Goal: Task Accomplishment & Management: Manage account settings

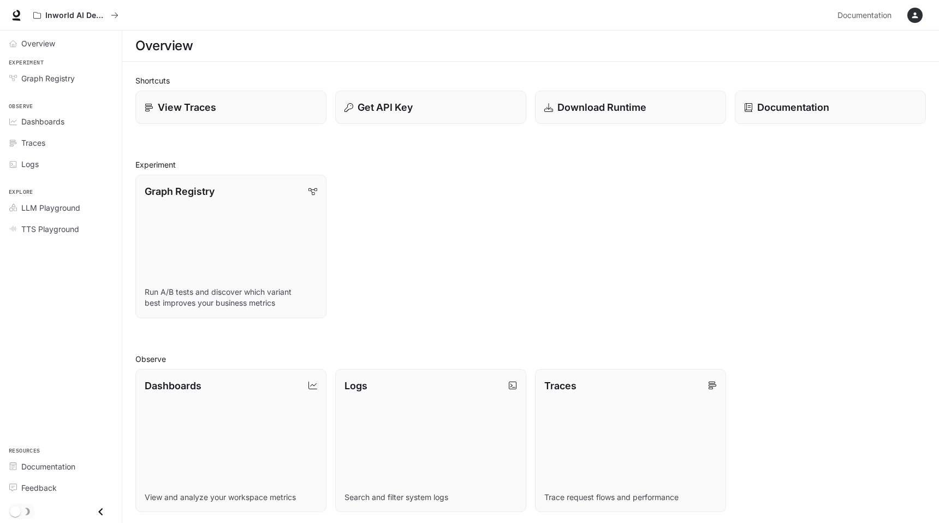
click at [910, 20] on div "button" at bounding box center [914, 15] width 15 height 15
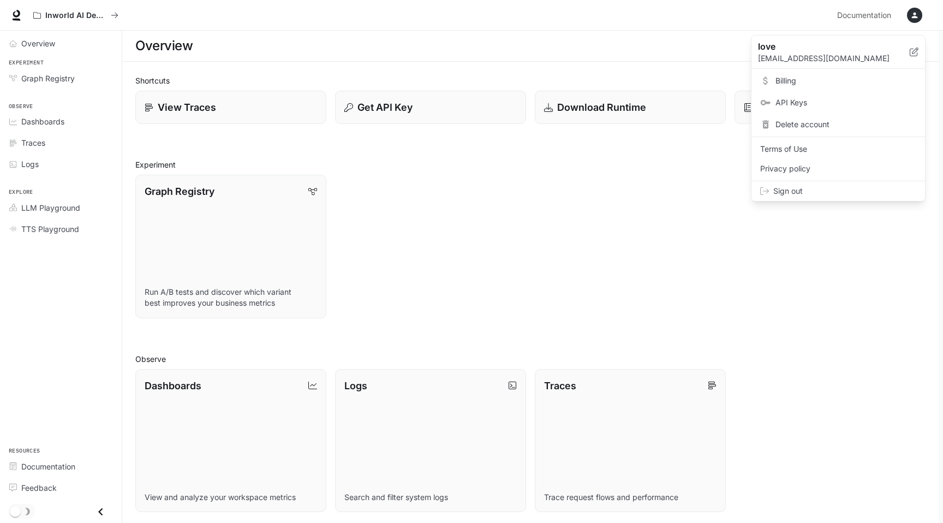
click at [815, 105] on span "API Keys" at bounding box center [846, 102] width 141 height 11
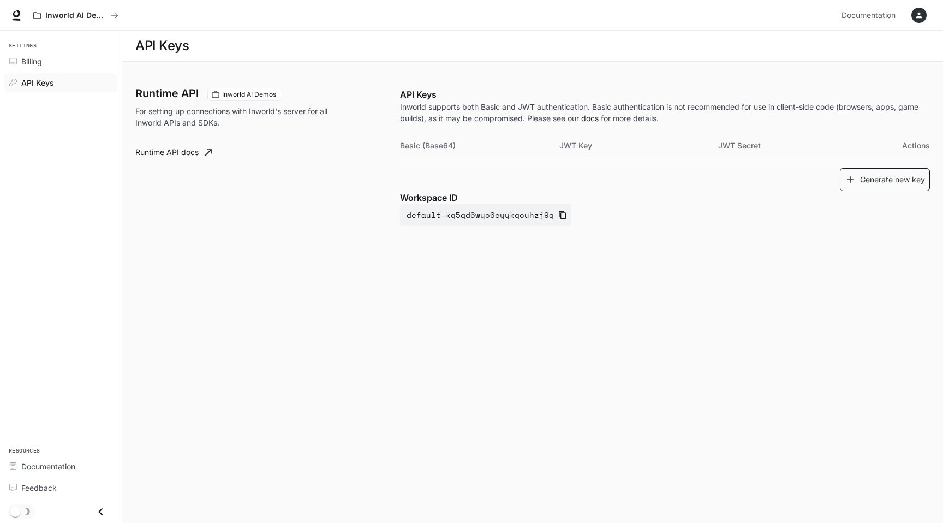
click at [895, 179] on button "Generate new key" at bounding box center [885, 179] width 90 height 23
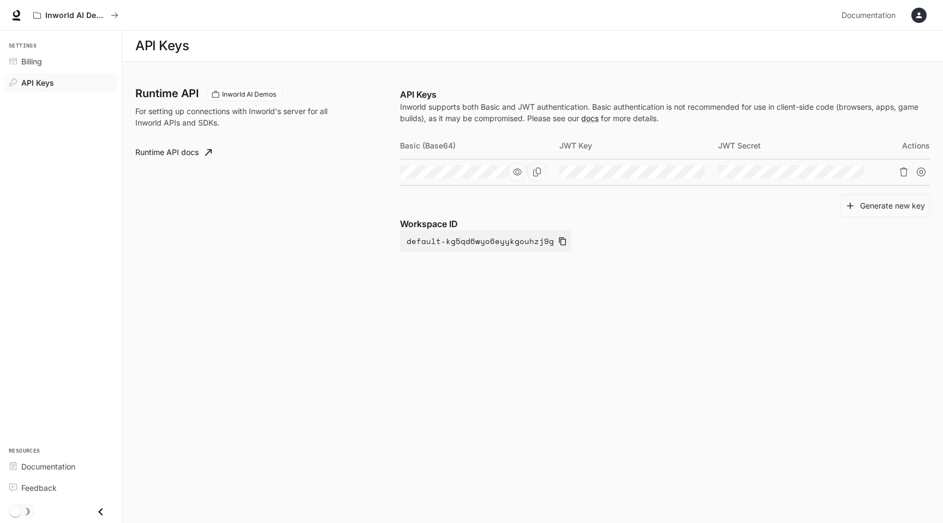
click at [536, 170] on icon "Copy Basic (Base64)" at bounding box center [537, 172] width 8 height 9
click at [516, 174] on icon "button" at bounding box center [517, 172] width 9 height 9
click at [678, 174] on icon "button" at bounding box center [676, 172] width 9 height 9
click at [836, 173] on icon "button" at bounding box center [835, 172] width 9 height 9
click at [0, 0] on icon "Copy Basic (Base64)" at bounding box center [0, 0] width 0 height 0
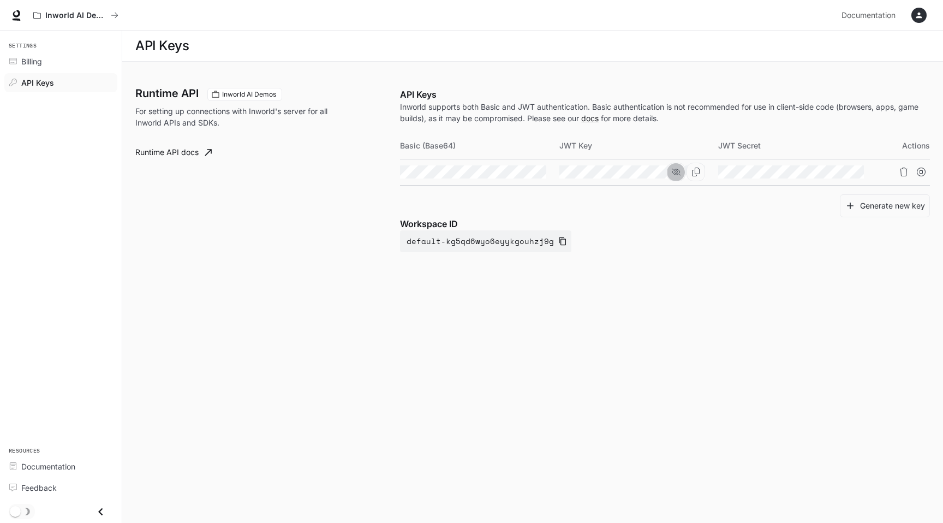
click at [680, 176] on button "button" at bounding box center [676, 172] width 19 height 19
click at [516, 174] on icon "button" at bounding box center [517, 172] width 9 height 9
click at [0, 0] on icon "Copy Basic (Base64)" at bounding box center [0, 0] width 0 height 0
click at [519, 176] on button "button" at bounding box center [517, 172] width 19 height 19
click at [559, 243] on icon "button" at bounding box center [563, 241] width 9 height 9
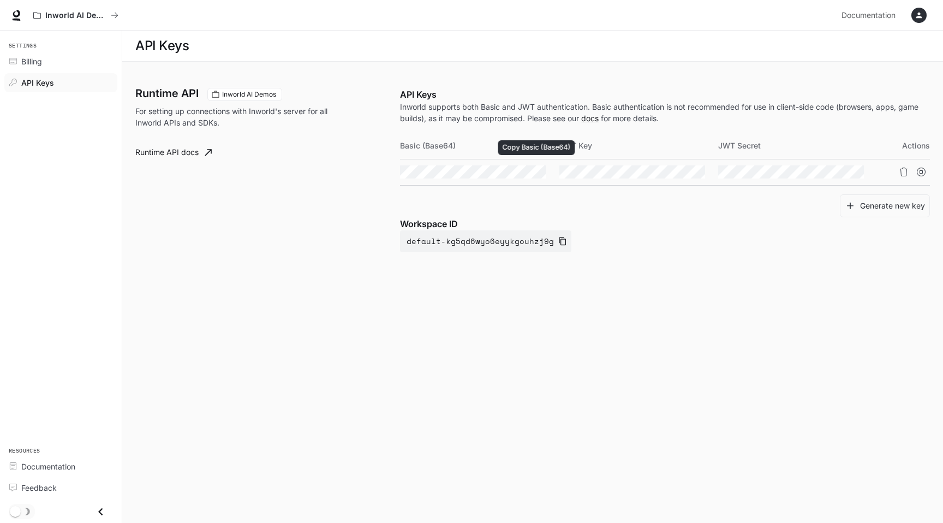
click at [0, 0] on icon "Copy Basic (Base64)" at bounding box center [0, 0] width 0 height 0
click at [698, 174] on icon "Copy Key" at bounding box center [696, 172] width 8 height 9
click at [856, 171] on icon "Copy Secret" at bounding box center [855, 172] width 9 height 9
click at [0, 0] on icon "Copy Basic (Base64)" at bounding box center [0, 0] width 0 height 0
click at [916, 14] on icon "button" at bounding box center [919, 15] width 9 height 9
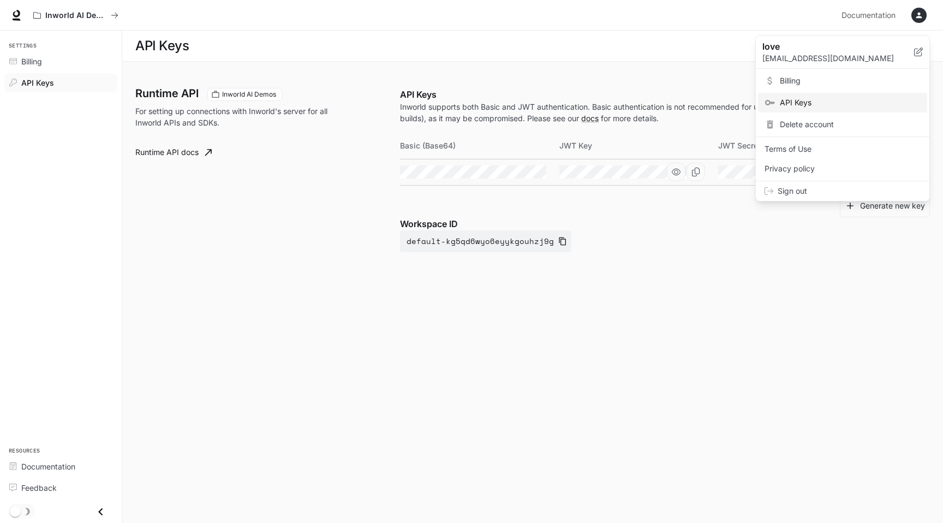
click at [916, 14] on div at bounding box center [471, 261] width 943 height 523
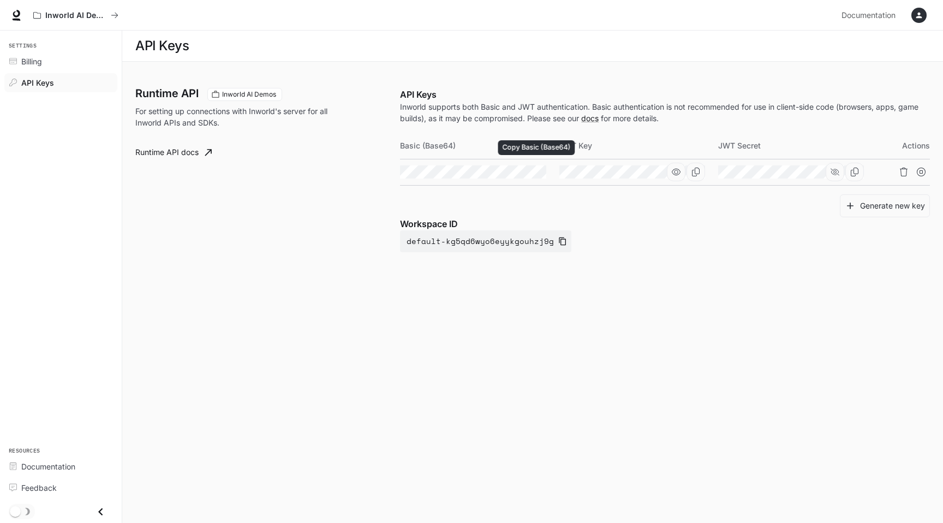
click at [0, 0] on icon "Copy Basic (Base64)" at bounding box center [0, 0] width 0 height 0
drag, startPoint x: 401, startPoint y: 145, endPoint x: 485, endPoint y: 145, distance: 84.1
click at [485, 145] on th "Basic (Base64)" at bounding box center [479, 146] width 159 height 26
copy th "Basic (Base64)"
click at [0, 0] on icon "Copy Basic (Base64)" at bounding box center [0, 0] width 0 height 0
